Goal: Task Accomplishment & Management: Manage account settings

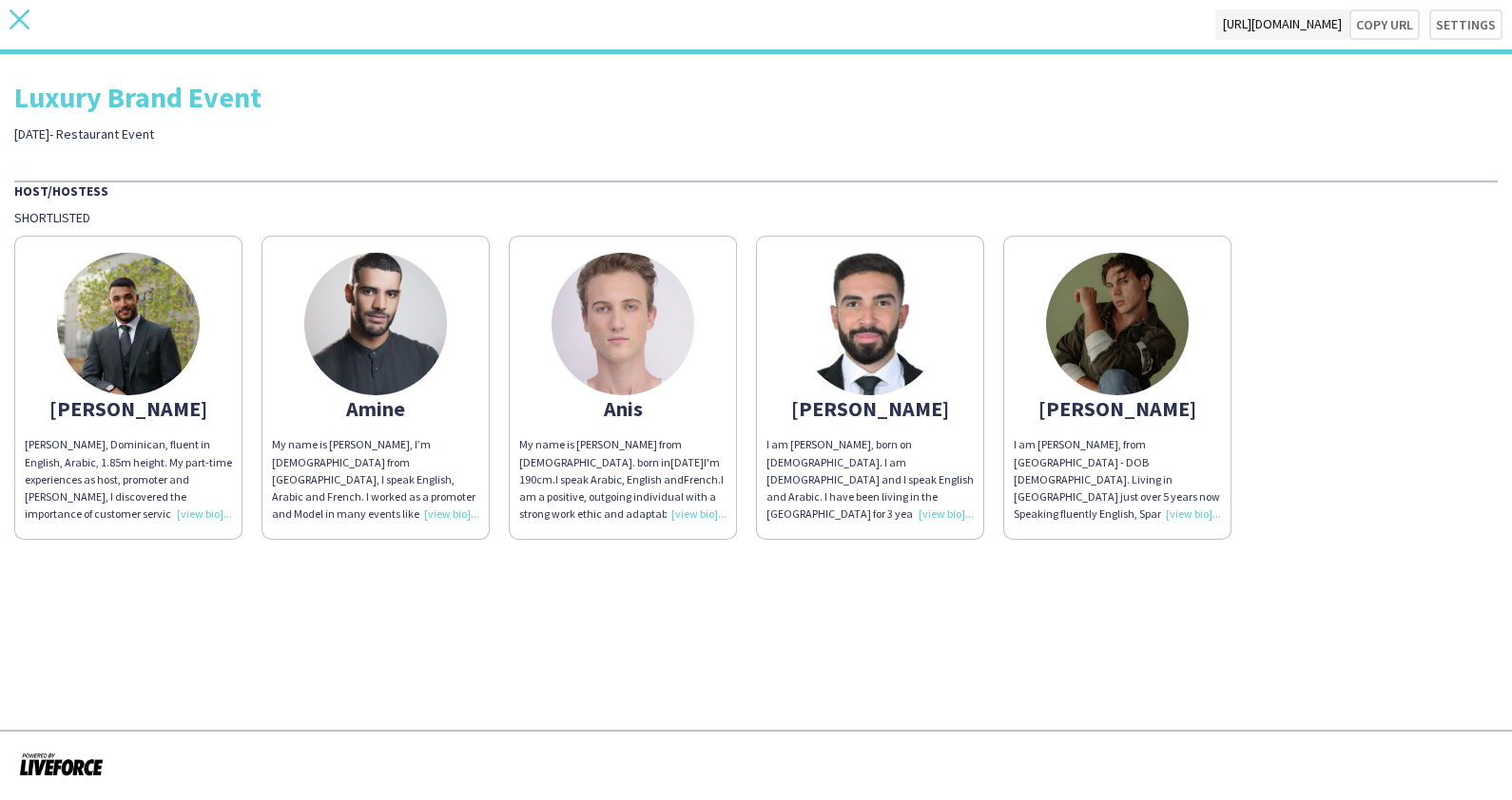
click at [23, 12] on icon "close" at bounding box center [19, 19] width 20 height 20
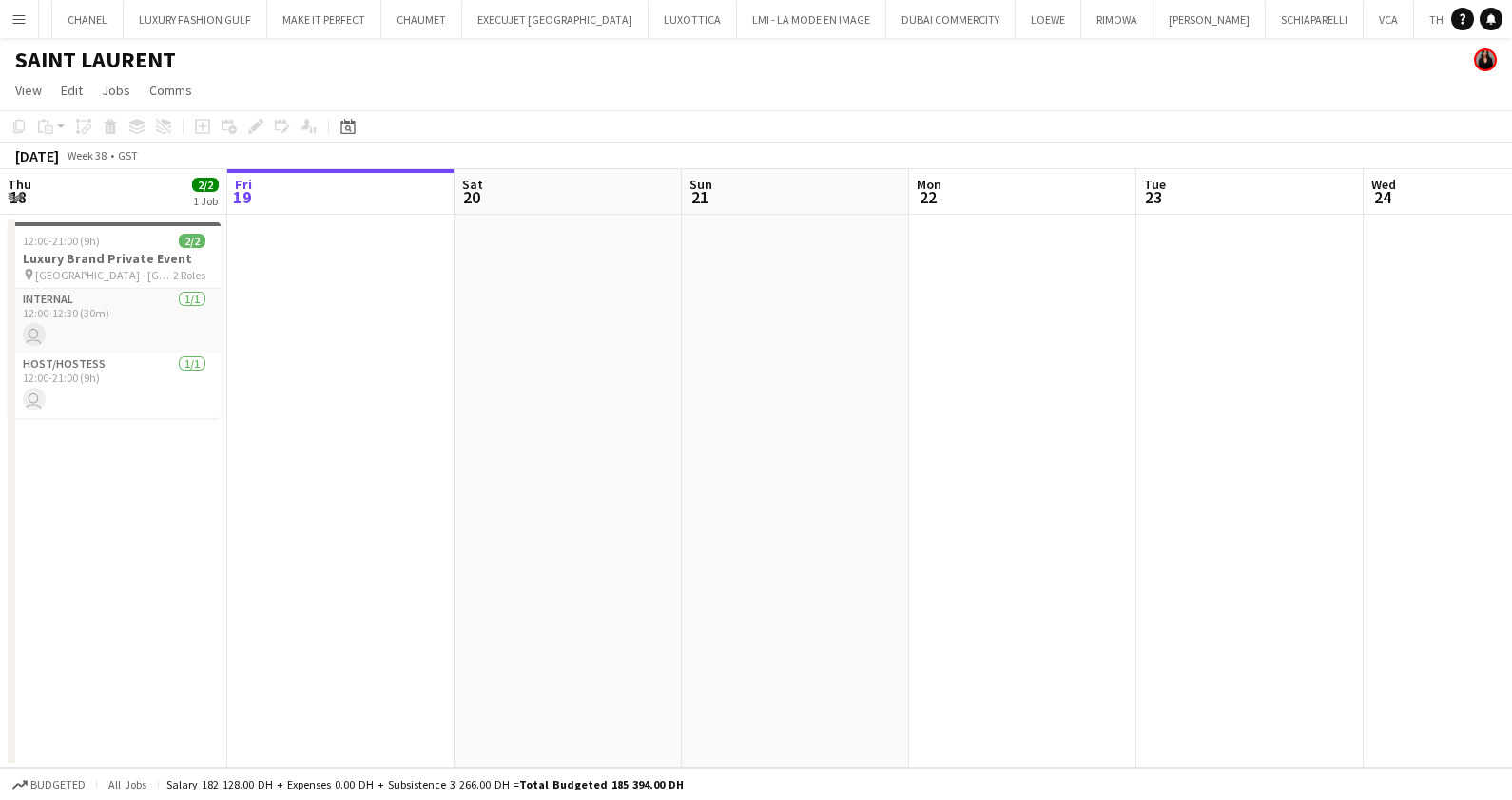
scroll to position [0, 1445]
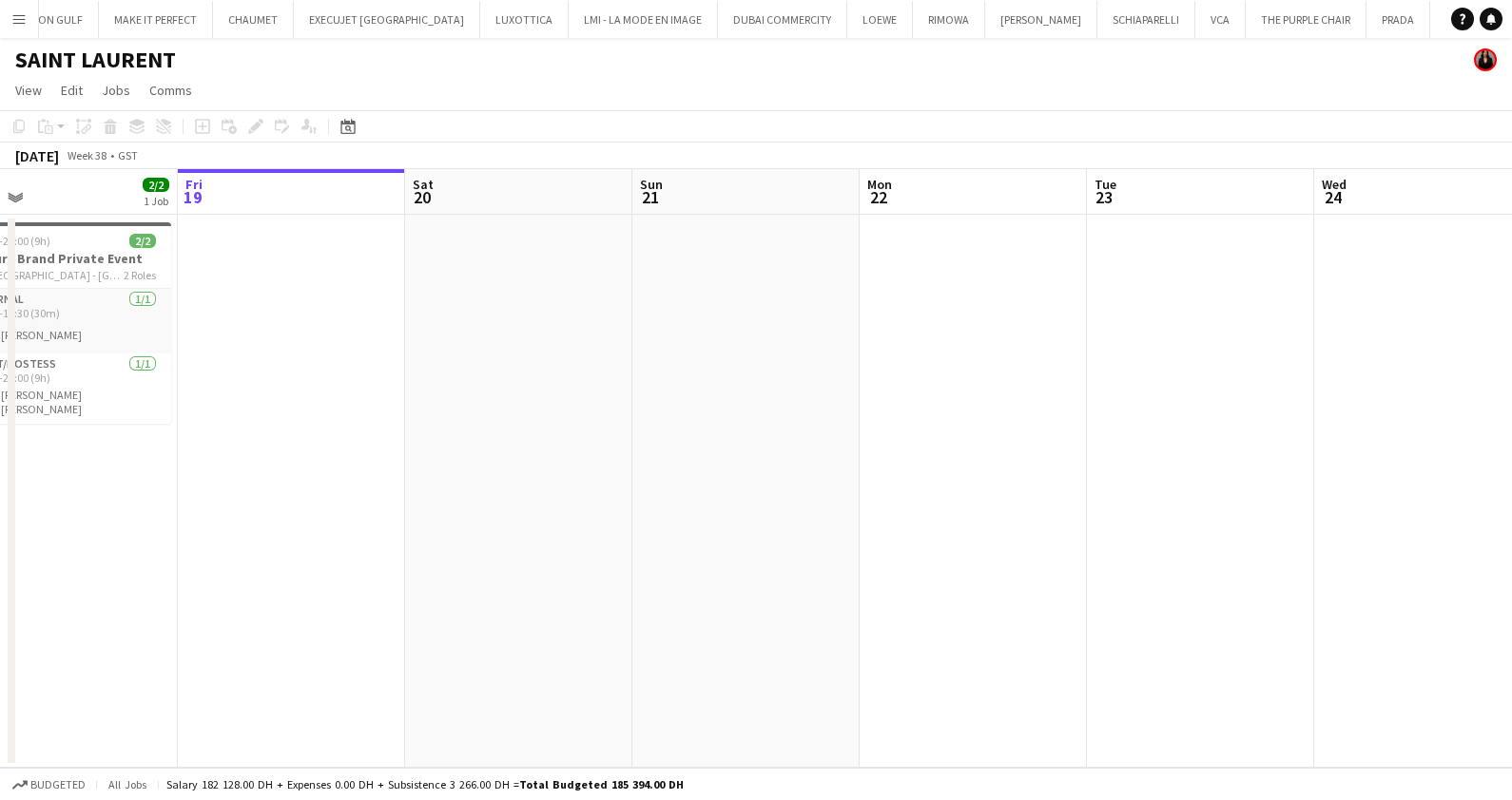
drag, startPoint x: 696, startPoint y: 504, endPoint x: 242, endPoint y: 512, distance: 454.1
click at [252, 512] on app-calendar-viewport "Tue 16 Wed 17 2/2 1 Job Thu 18 2/2 1 Job Fri 19 Sat 20 Sun 21 Mon 22 Tue 23 Wed…" at bounding box center [756, 468] width 1512 height 599
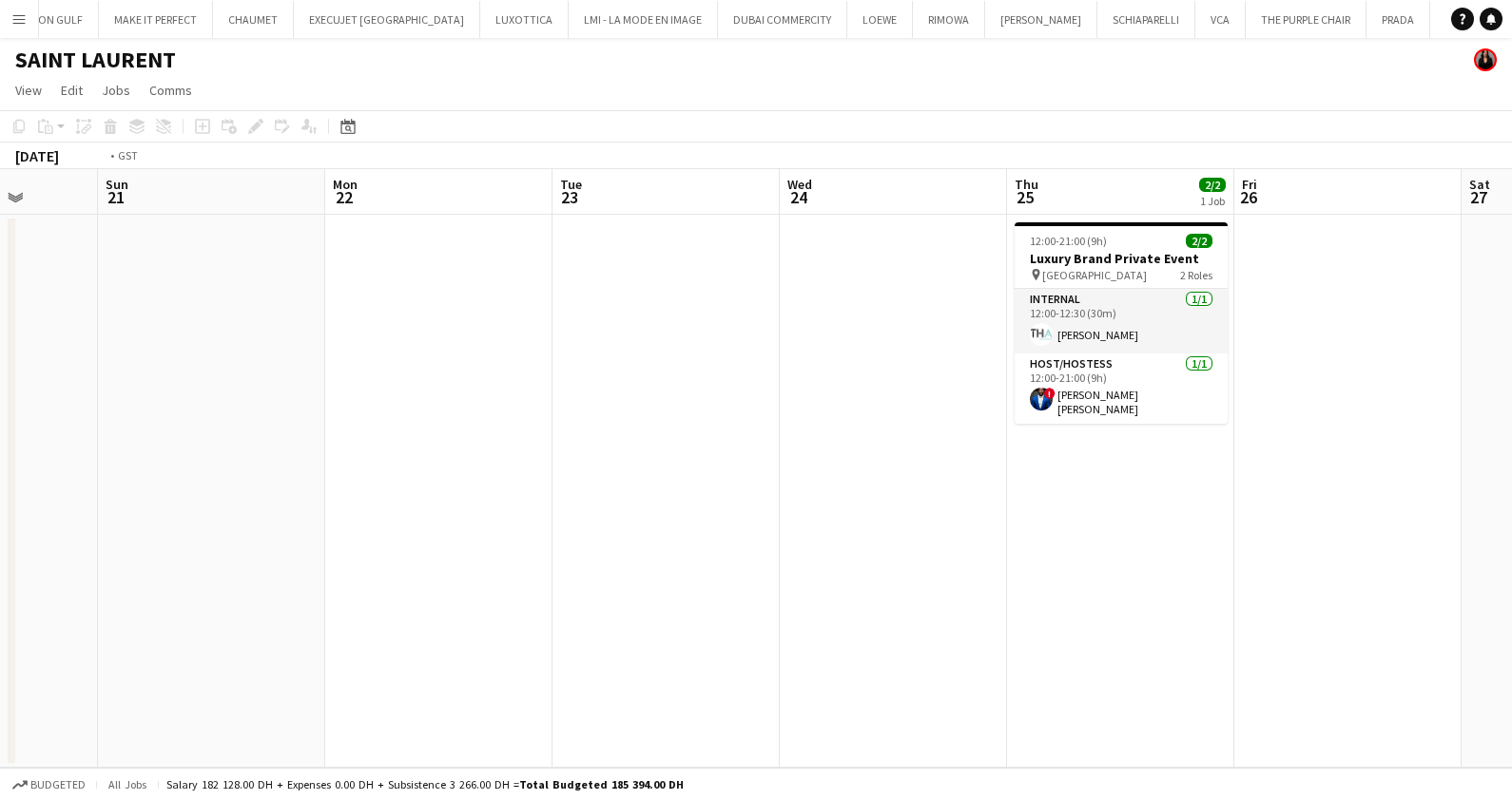
drag, startPoint x: 797, startPoint y: 522, endPoint x: 317, endPoint y: 527, distance: 480.0
click at [342, 527] on app-calendar-viewport "Thu 18 2/2 1 Job Fri 19 Sat 20 Sun 21 Mon 22 Tue 23 Wed 24 Thu 25 2/2 1 Job Fri…" at bounding box center [756, 468] width 1512 height 599
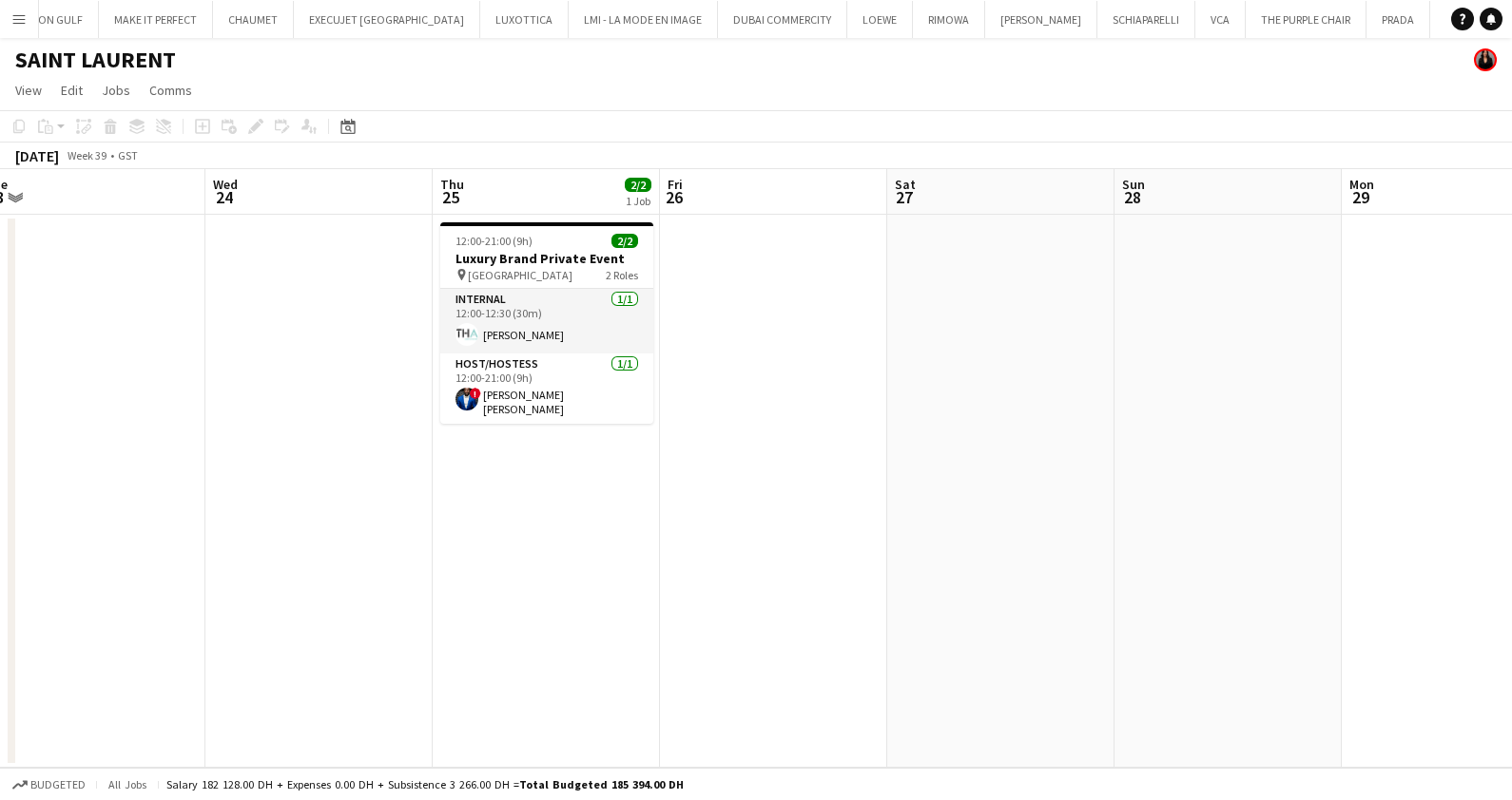
click at [327, 579] on app-calendar-viewport "Sat 20 Sun 21 Mon 22 Tue 23 Wed 24 Thu 25 2/2 1 Job Fri 26 Sat 27 Sun 28 Mon 29…" at bounding box center [756, 468] width 1512 height 599
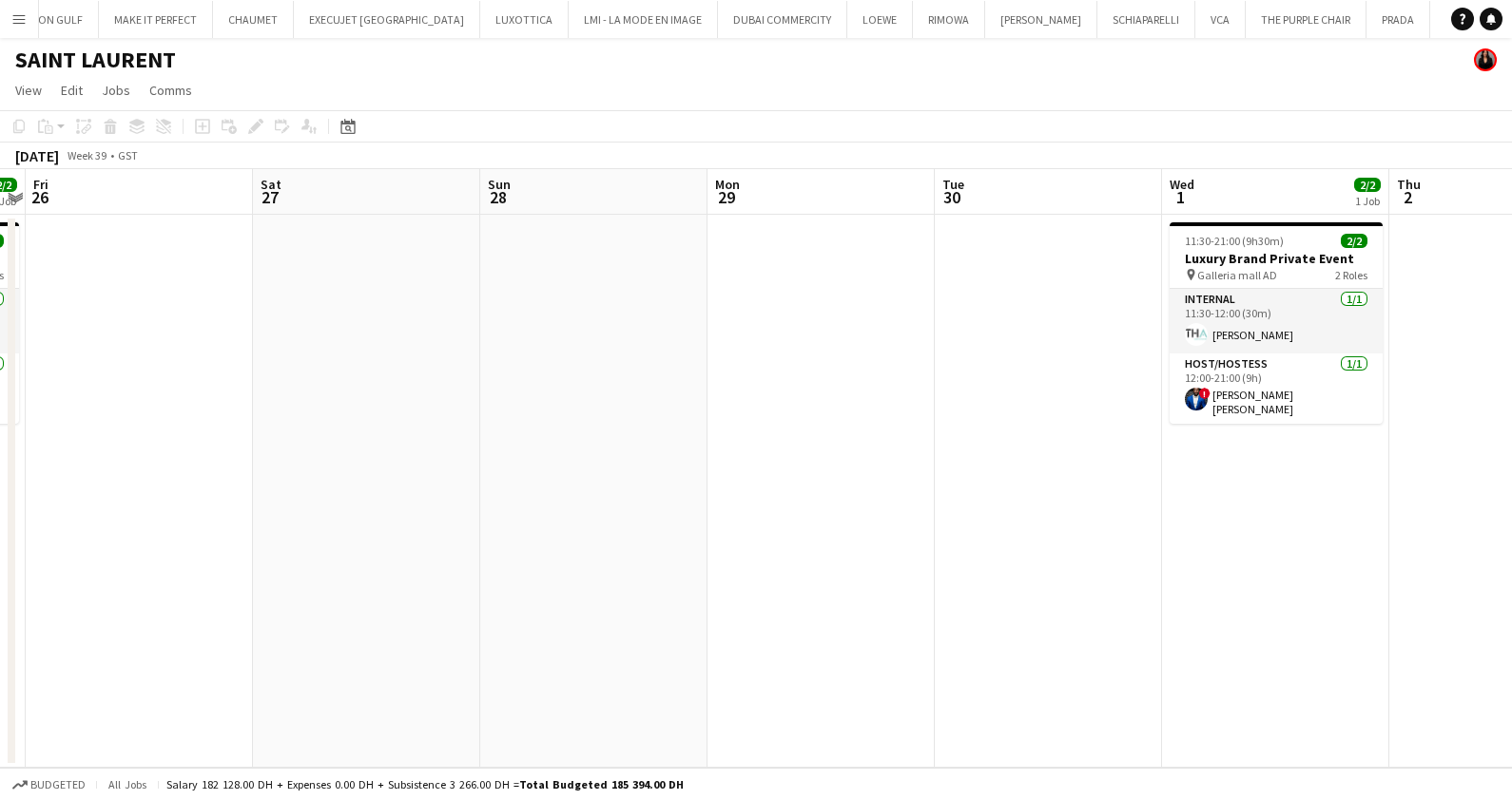
click at [469, 505] on app-calendar-viewport "Tue 23 Wed 24 Thu 25 2/2 1 Job Fri 26 Sat 27 Sun 28 Mon 29 Tue 30 Wed 1 2/2 1 J…" at bounding box center [756, 468] width 1512 height 599
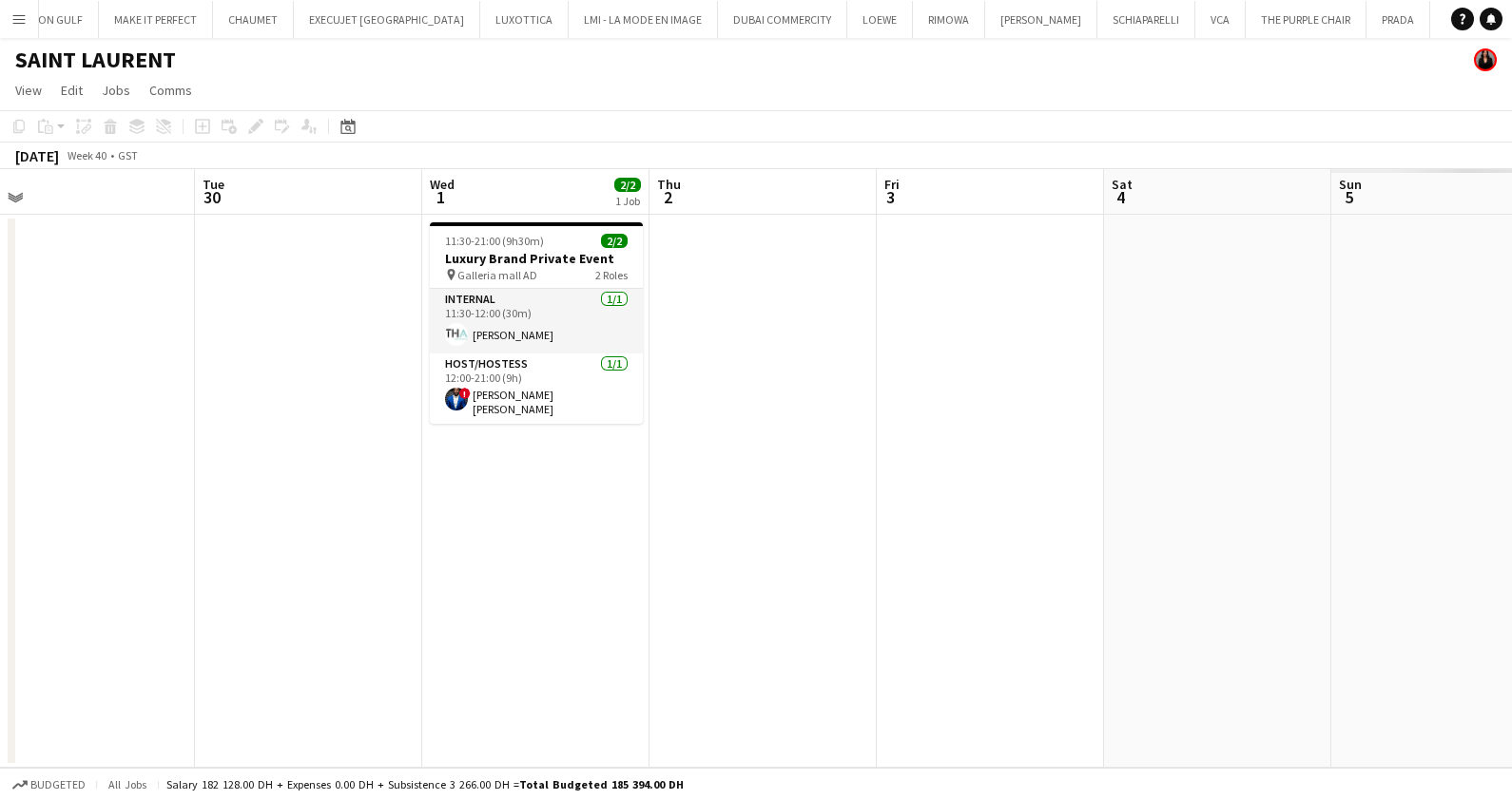
click at [393, 539] on app-calendar-viewport "Fri 26 Sat 27 Sun 28 Mon 29 Tue 30 Wed 1 2/2 1 Job Thu 2 Fri 3 Sat 4 Sun 5 Mon …" at bounding box center [756, 468] width 1512 height 599
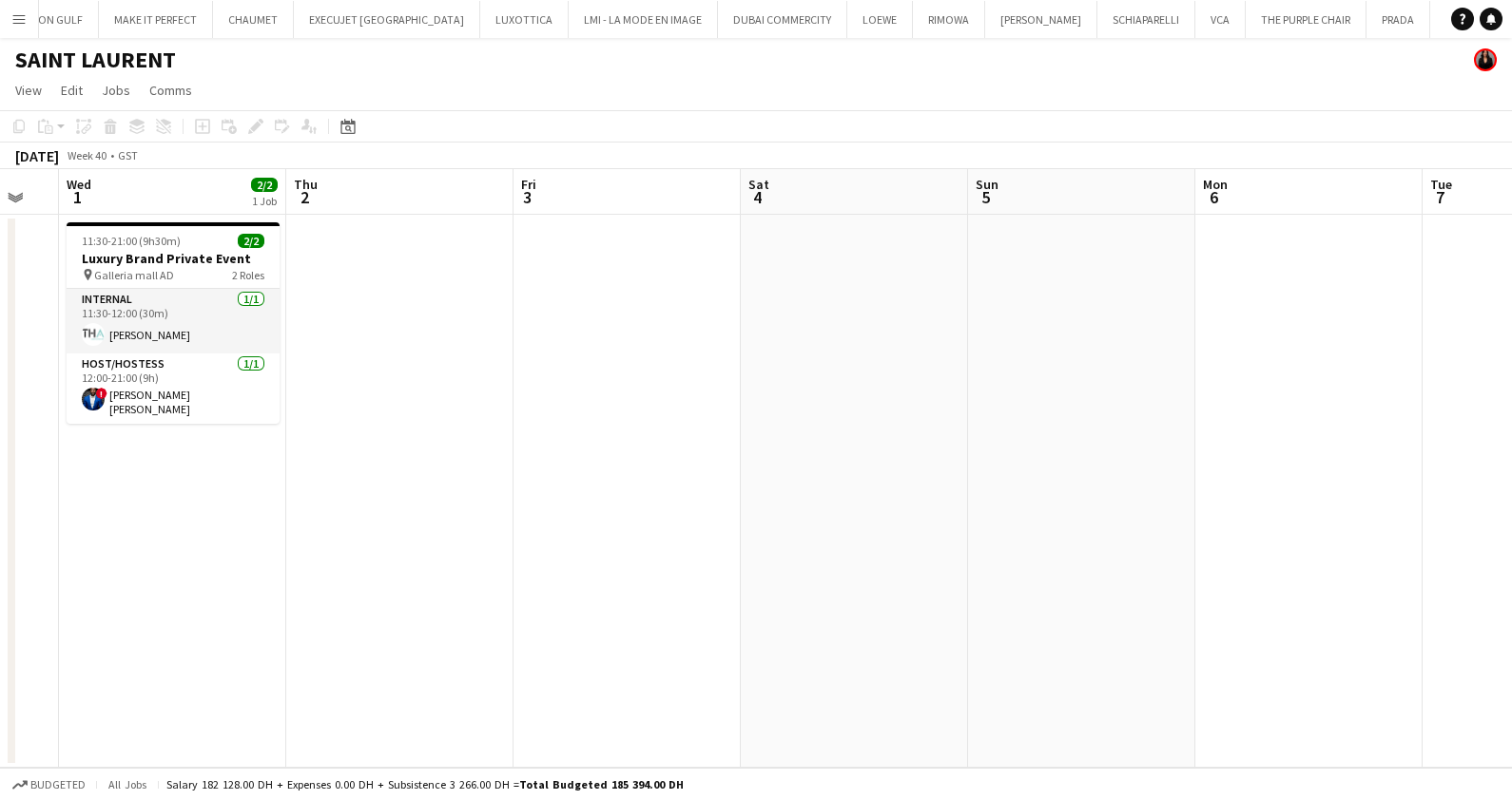
drag, startPoint x: 1255, startPoint y: 500, endPoint x: 474, endPoint y: 524, distance: 781.4
click at [497, 523] on app-calendar-viewport "Sun 28 Mon 29 Tue 30 Wed 1 2/2 1 Job Thu 2 Fri 3 Sat 4 Sun 5 Mon 6 Tue 7 Wed 8 …" at bounding box center [756, 468] width 1512 height 599
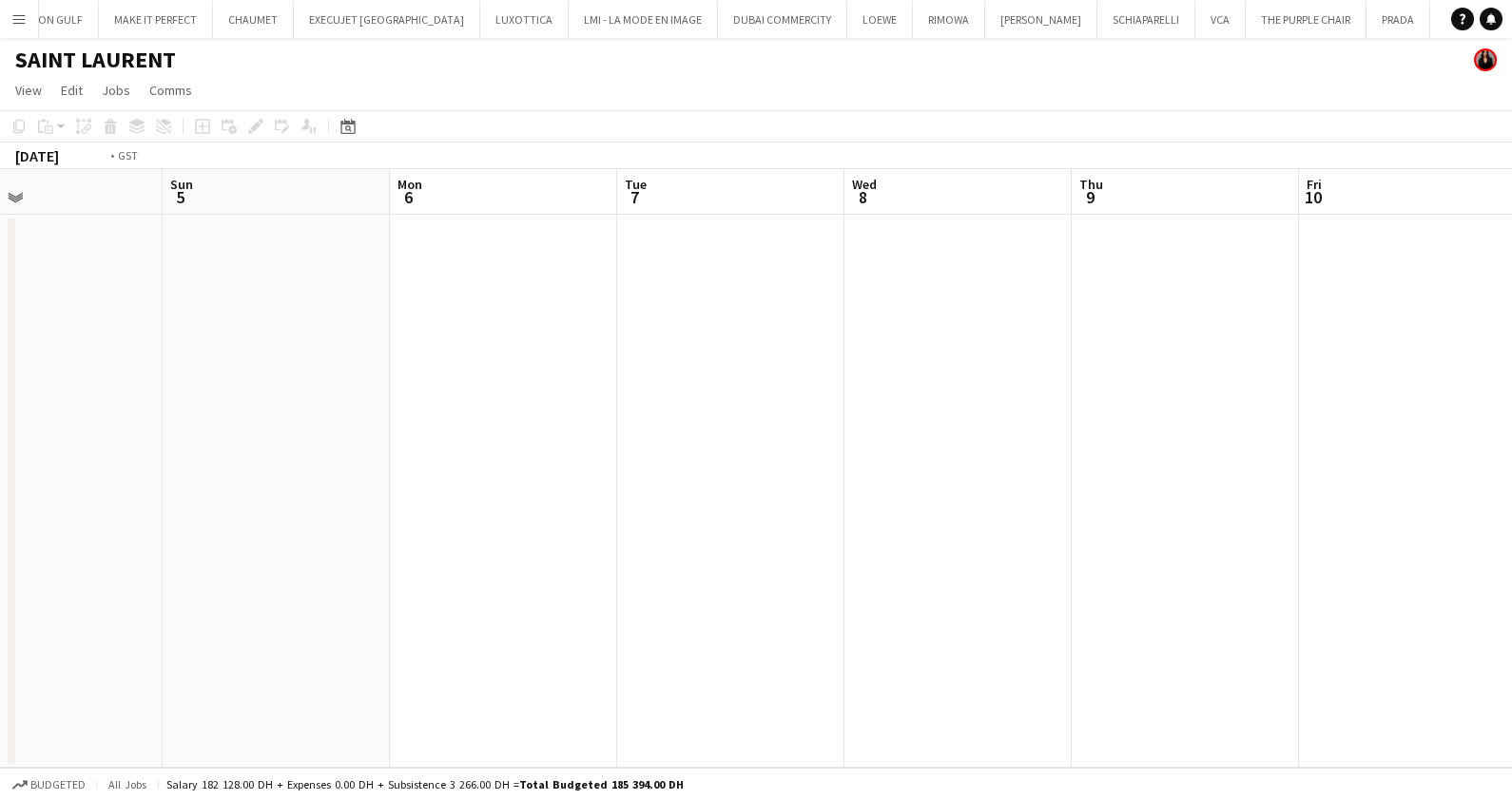
click at [304, 517] on app-calendar-viewport "Thu 2 Fri 3 Sat 4 Sun 5 Mon 6 Tue 7 Wed 8 Thu 9 Fri 10 Sat 11 Sun 12 Mon 13" at bounding box center [756, 468] width 1512 height 599
drag, startPoint x: 870, startPoint y: 500, endPoint x: 885, endPoint y: 452, distance: 50.3
click at [628, 504] on app-calendar-viewport "Mon 6 Tue 7 Wed 8 Thu 9 Fri 10 Sat 11 Sun 12 Mon 13 Tue 14 Wed 15 Thu 16 Fri 17" at bounding box center [756, 468] width 1512 height 599
drag, startPoint x: 625, startPoint y: 476, endPoint x: 475, endPoint y: 466, distance: 150.3
click at [470, 474] on app-calendar-viewport "Wed 8 Thu 9 Fri 10 Sat 11 Sun 12 Mon 13 Tue 14 Wed 15 Thu 16 Fri 17 Sat 18 Sun …" at bounding box center [756, 468] width 1512 height 599
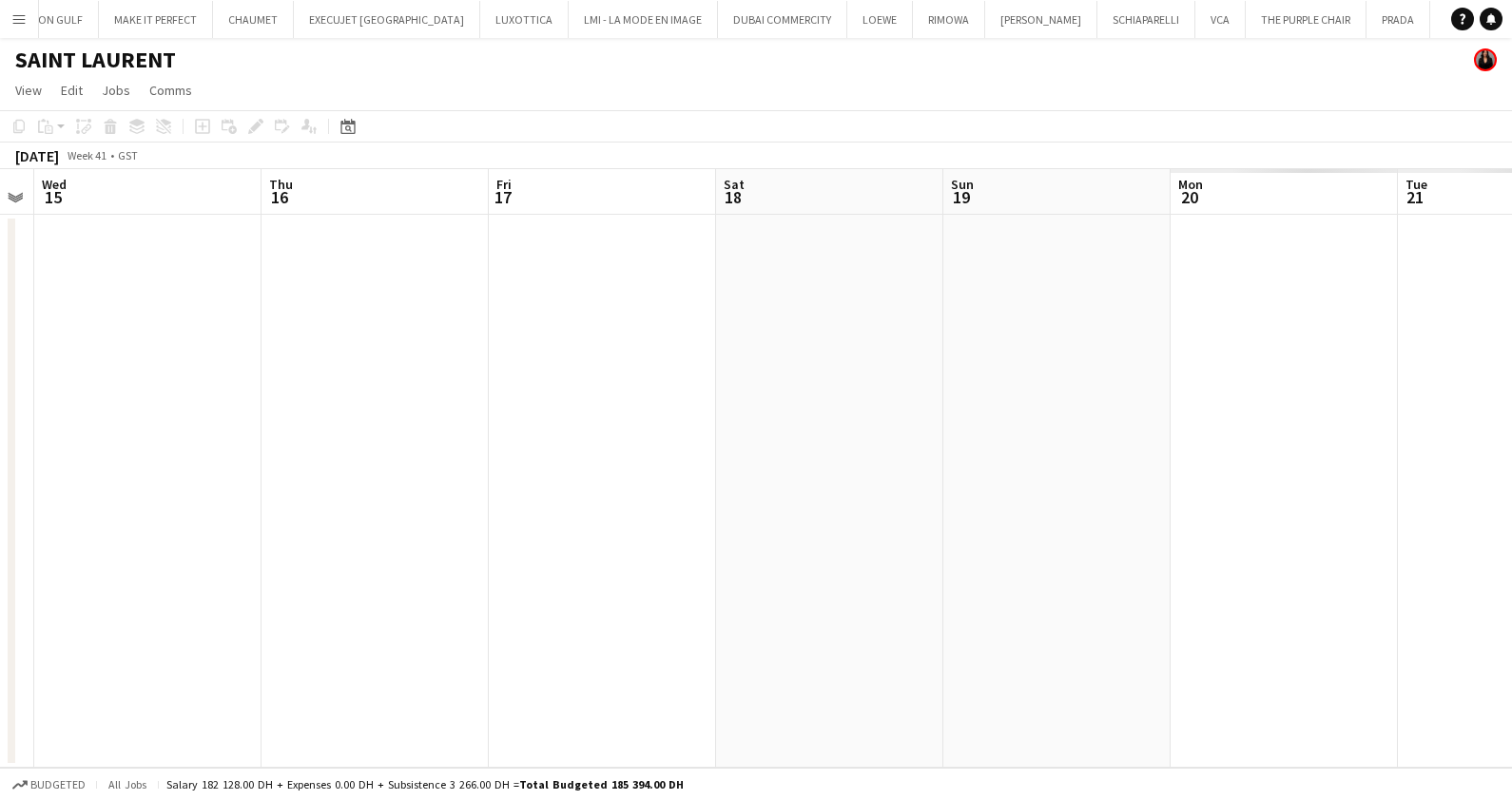
drag, startPoint x: 1060, startPoint y: 412, endPoint x: 959, endPoint y: 415, distance: 101.0
click at [970, 414] on app-calendar-viewport "Sun 12 Mon 13 Tue 14 Wed 15 Thu 16 Fri 17 Sat 18 Sun 19 Mon 20 Tue 21 Wed 22 Th…" at bounding box center [756, 468] width 1512 height 599
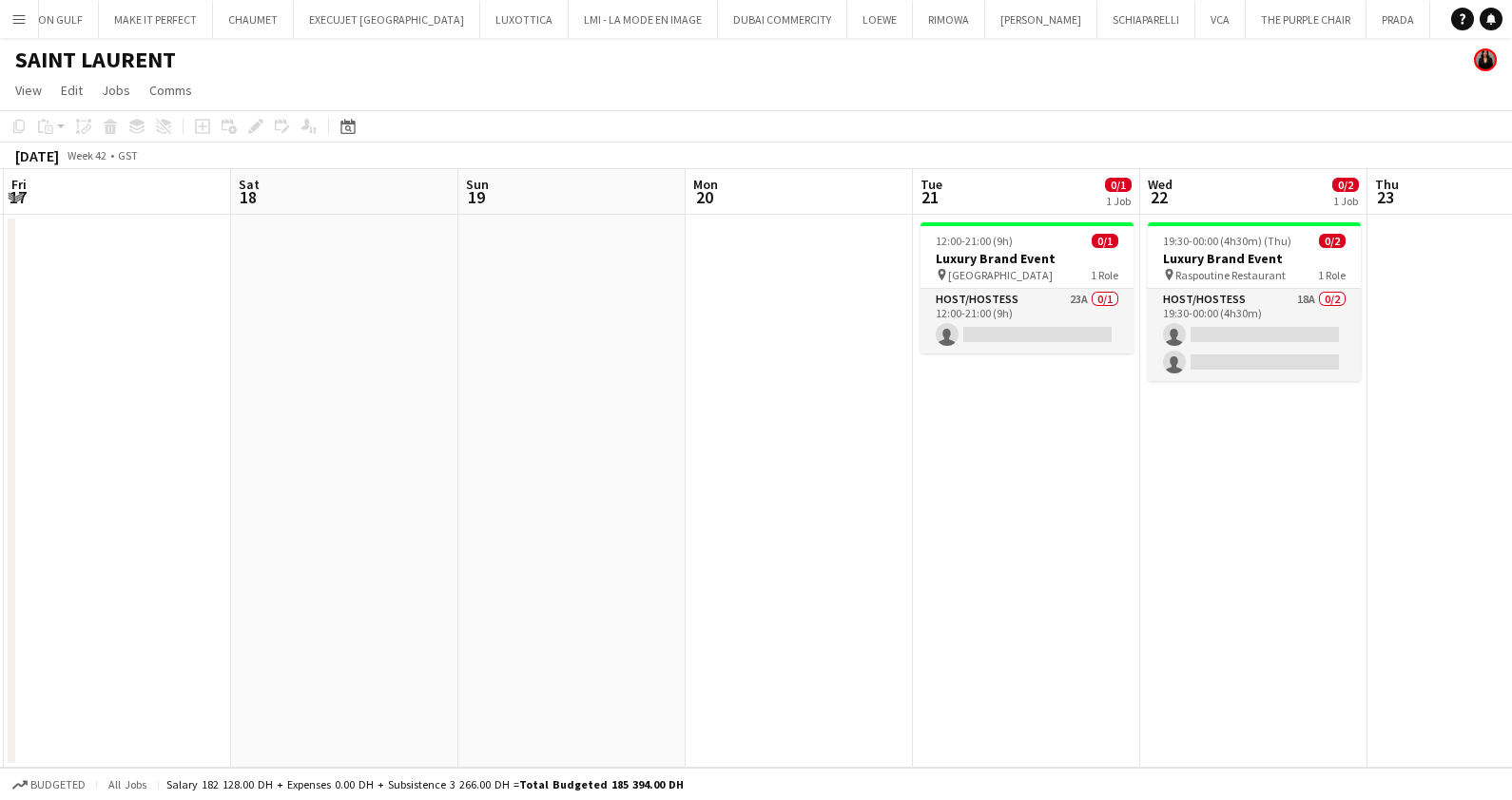
scroll to position [0, 597]
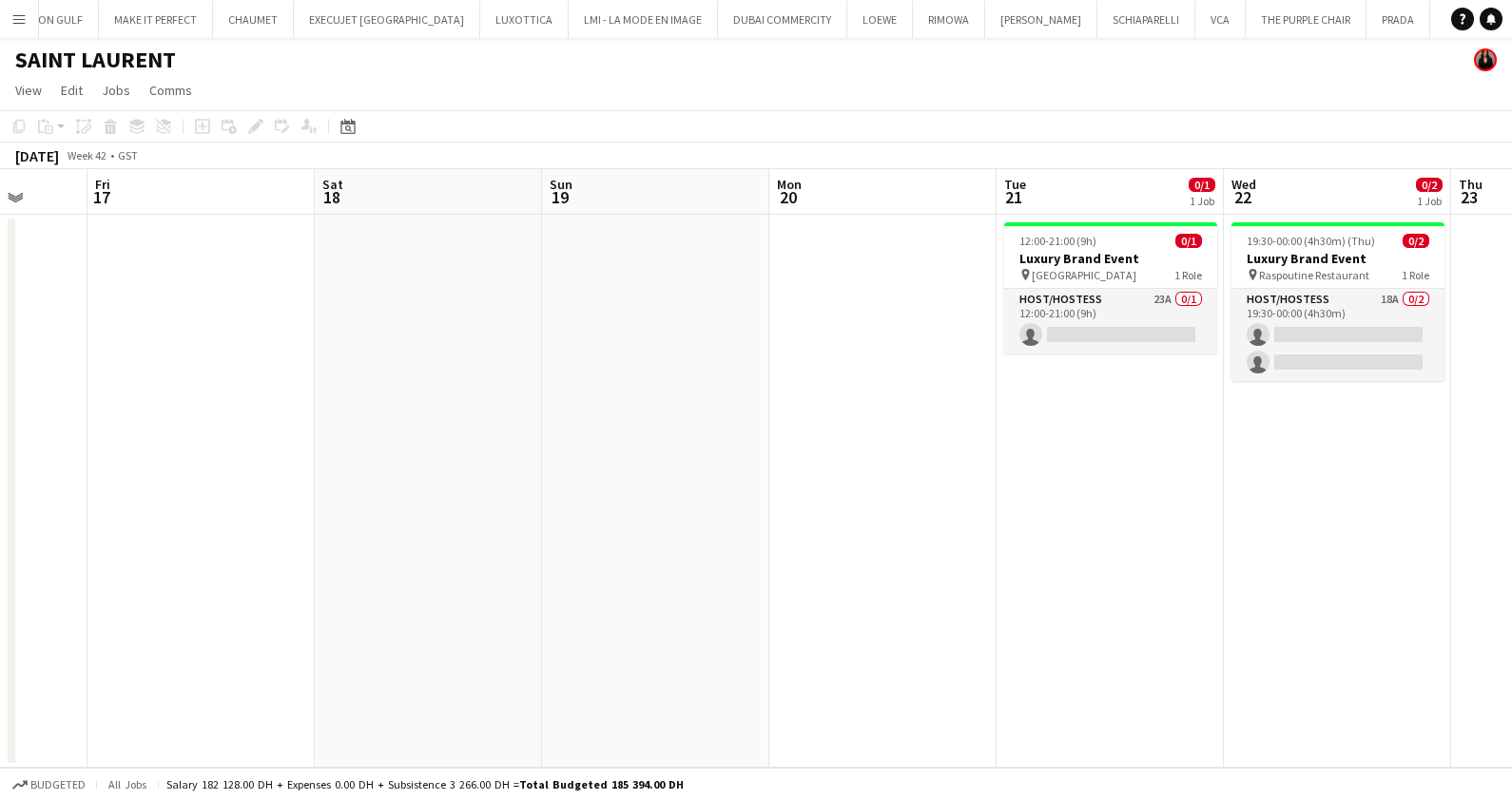
drag, startPoint x: 1170, startPoint y: 494, endPoint x: 1003, endPoint y: 478, distance: 167.8
click at [1009, 478] on app-calendar-viewport "Tue 14 Wed 15 Thu 16 Fri 17 Sat 18 Sun 19 Mon 20 Tue 21 0/1 1 Job Wed 22 0/2 1 …" at bounding box center [756, 468] width 1512 height 599
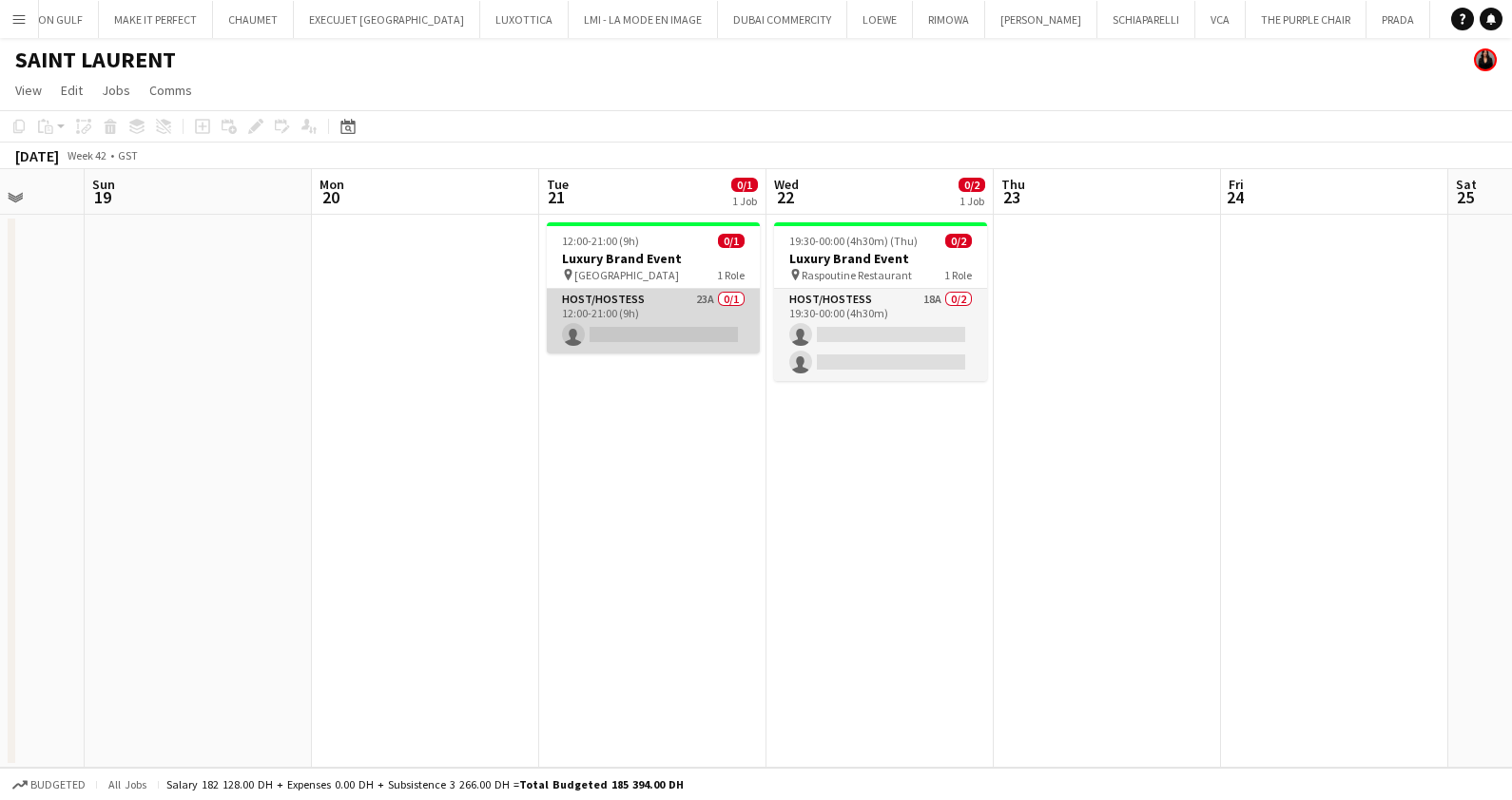
click at [728, 315] on app-card-role "Host/Hostess 23A 0/1 12:00-21:00 (9h) single-neutral-actions" at bounding box center [652, 320] width 213 height 64
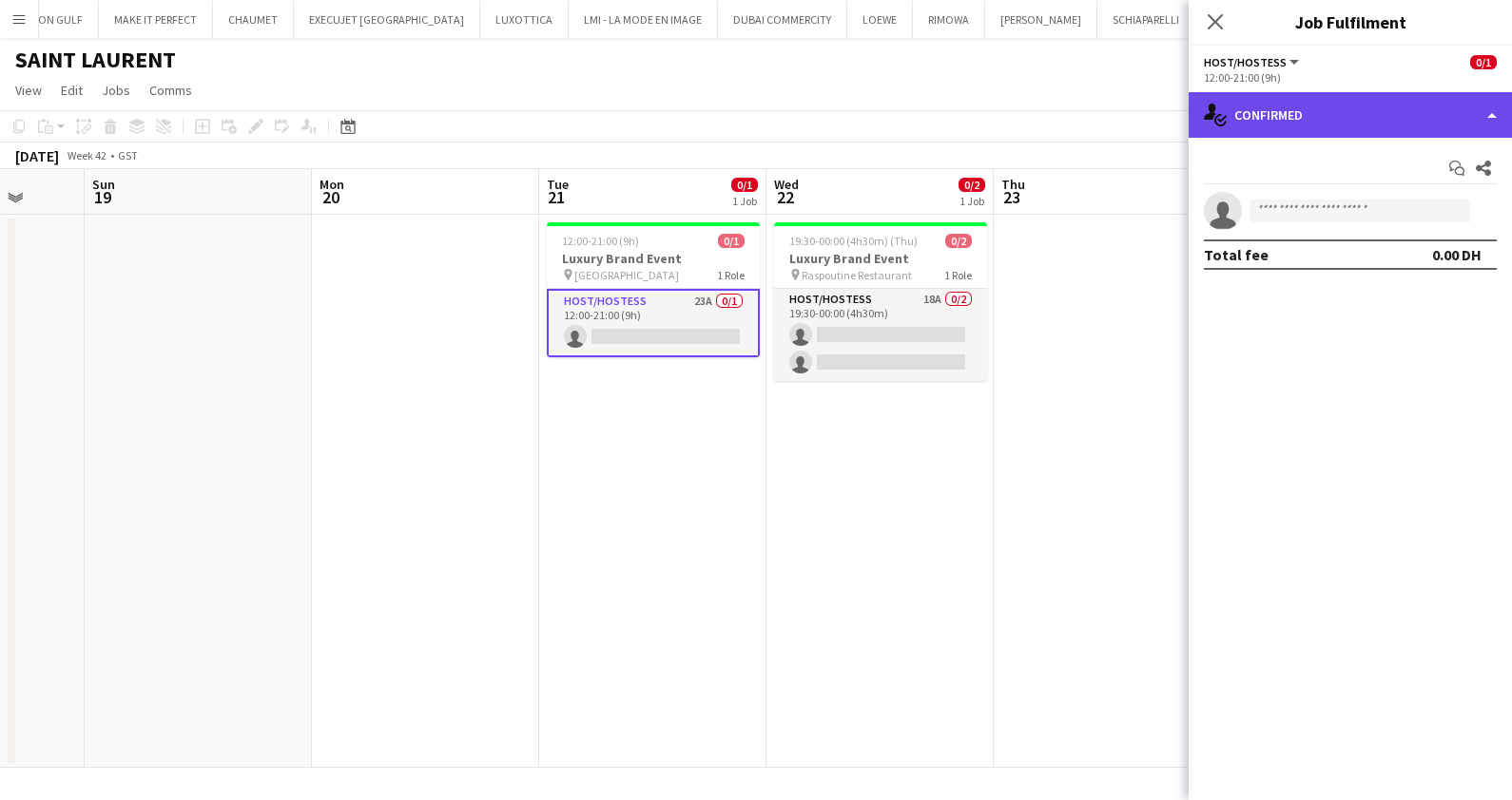
click at [1330, 114] on div "single-neutral-actions-check-2 Confirmed" at bounding box center [1350, 114] width 323 height 45
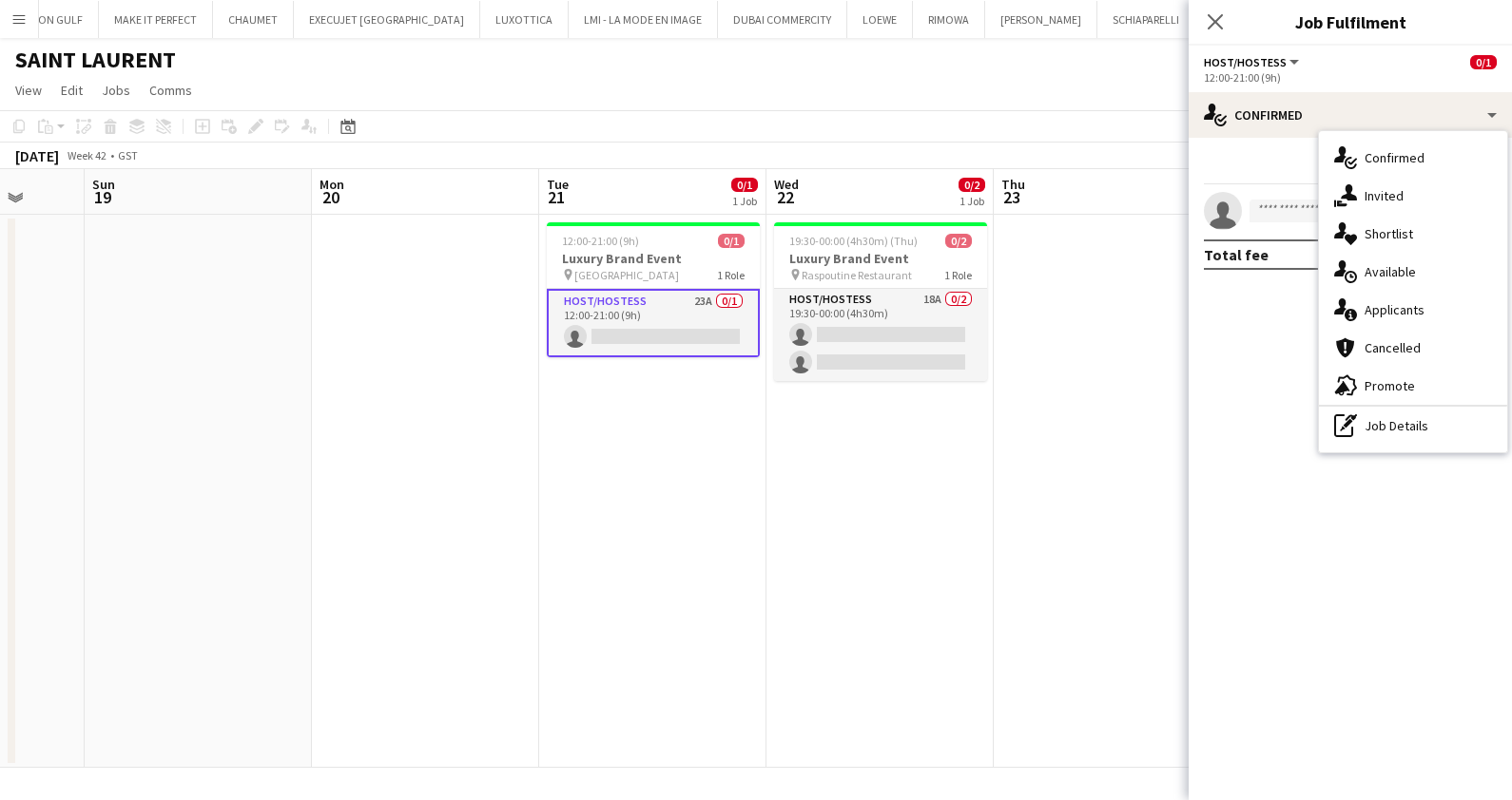
click at [1400, 304] on span "Applicants" at bounding box center [1394, 310] width 60 height 17
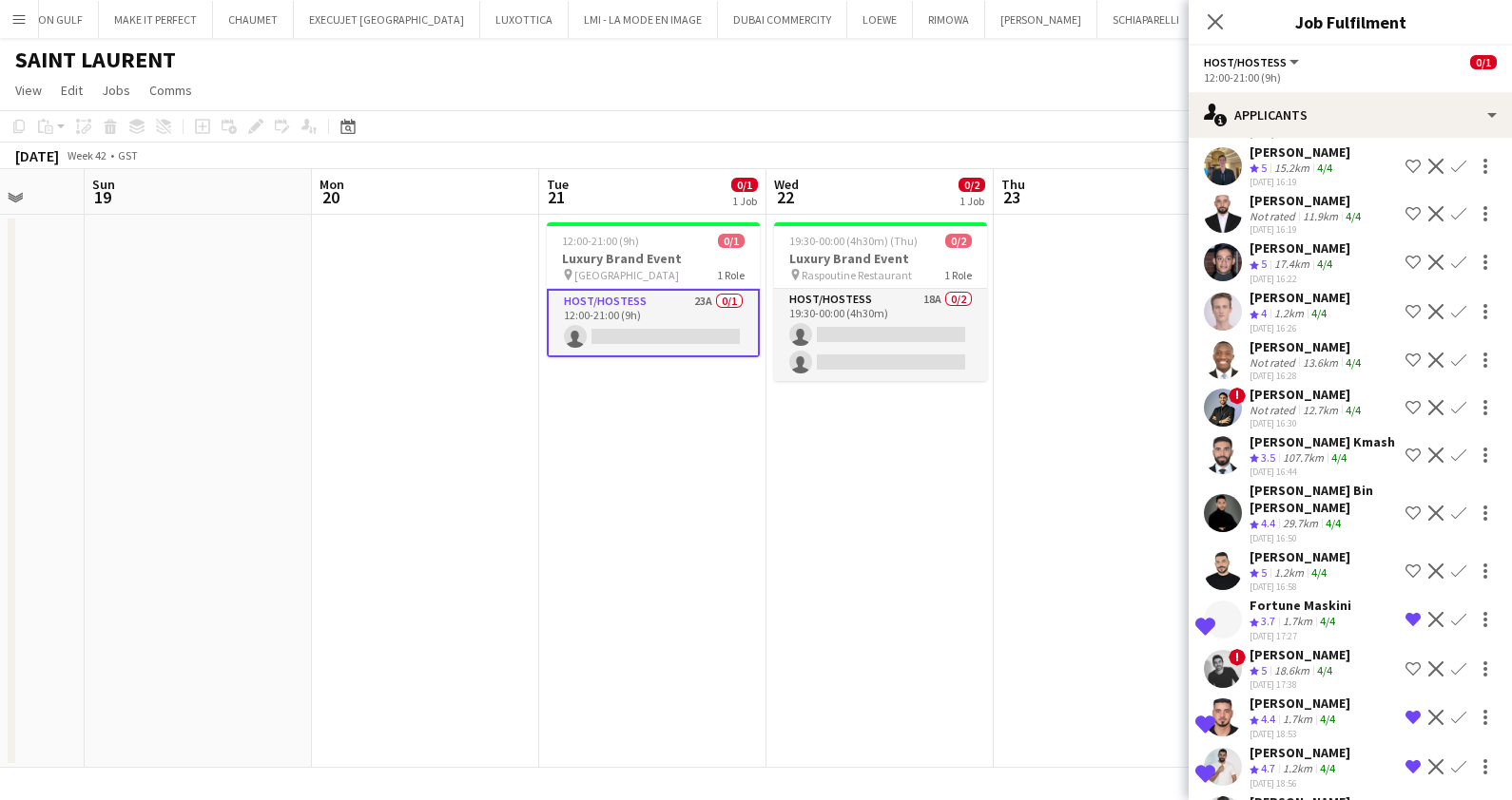
scroll to position [611, 0]
